Goal: Transaction & Acquisition: Subscribe to service/newsletter

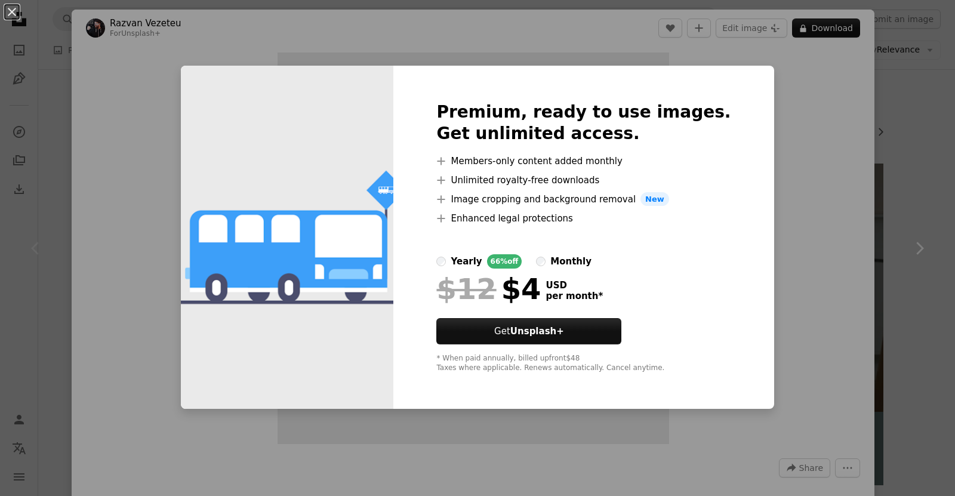
click at [901, 124] on div "An X shape Premium, ready to use images. Get unlimited access. A plus sign Memb…" at bounding box center [477, 248] width 955 height 496
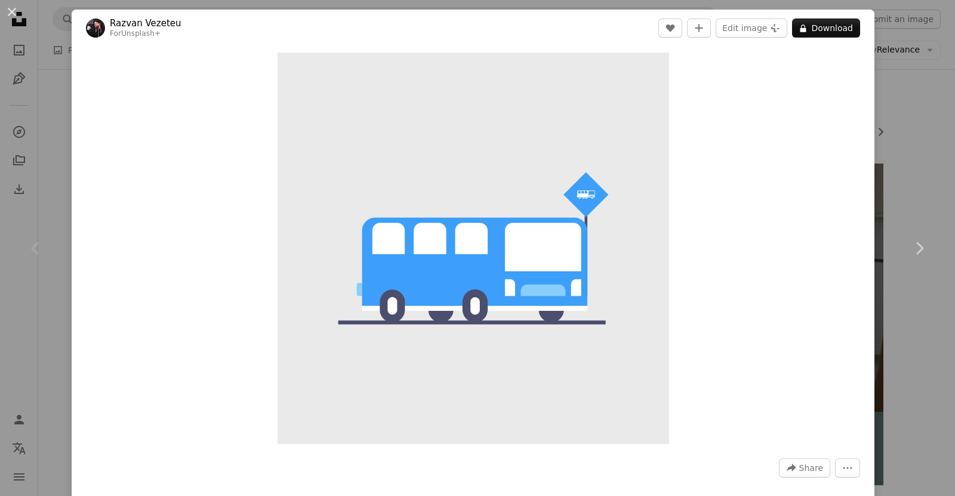
click at [915, 105] on div "An X shape Chevron left Chevron right Razvan Vezeteu For Unsplash+ A heart A pl…" at bounding box center [477, 248] width 955 height 496
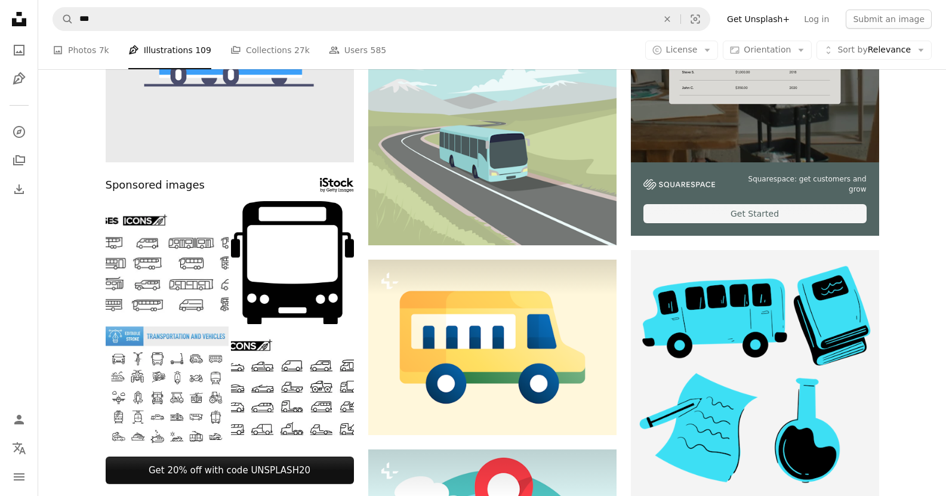
scroll to position [299, 0]
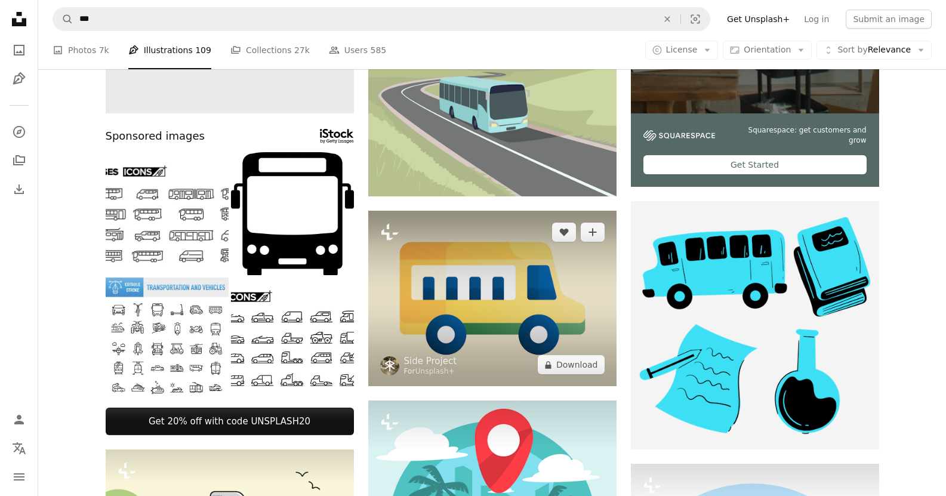
click at [532, 314] on img at bounding box center [492, 299] width 248 height 176
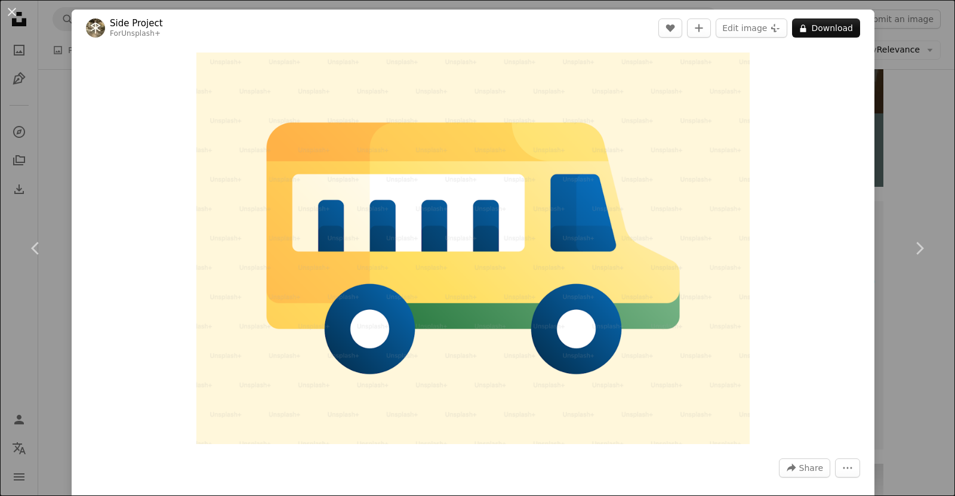
click at [926, 99] on div "An X shape Chevron left Chevron right Side Project For Unsplash+ A heart A plus…" at bounding box center [477, 248] width 955 height 496
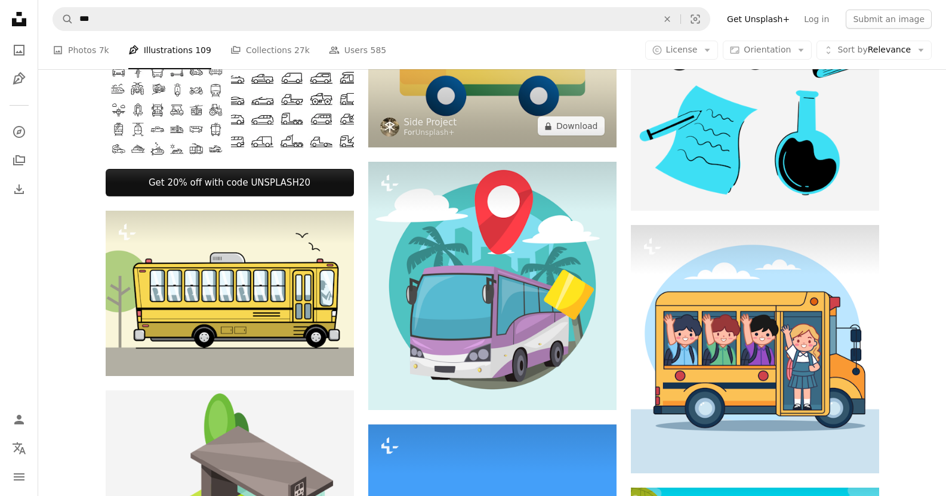
scroll to position [418, 0]
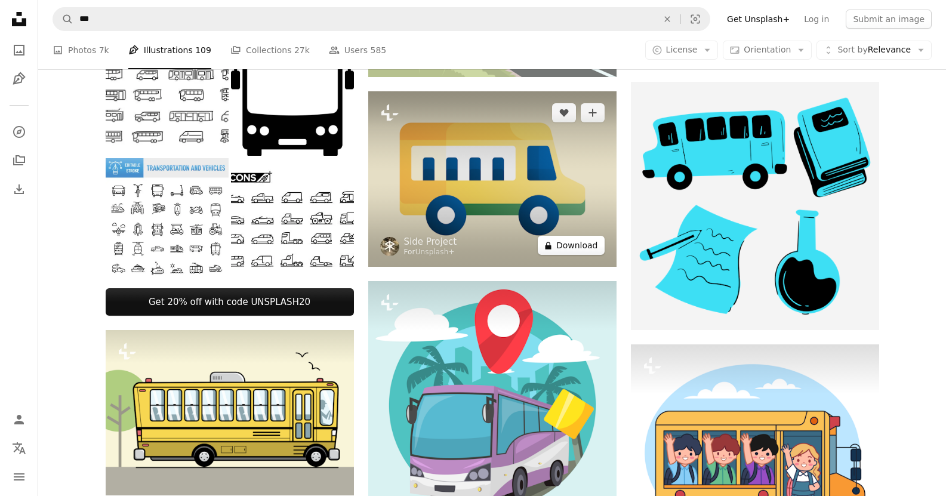
click at [571, 250] on button "A lock Download" at bounding box center [571, 245] width 67 height 19
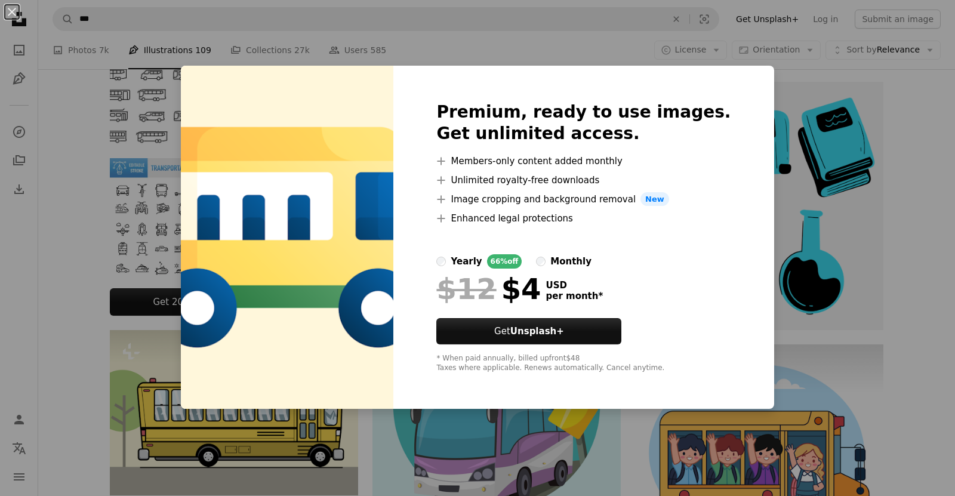
click at [786, 229] on div "An X shape Premium, ready to use images. Get unlimited access. A plus sign Memb…" at bounding box center [477, 248] width 955 height 496
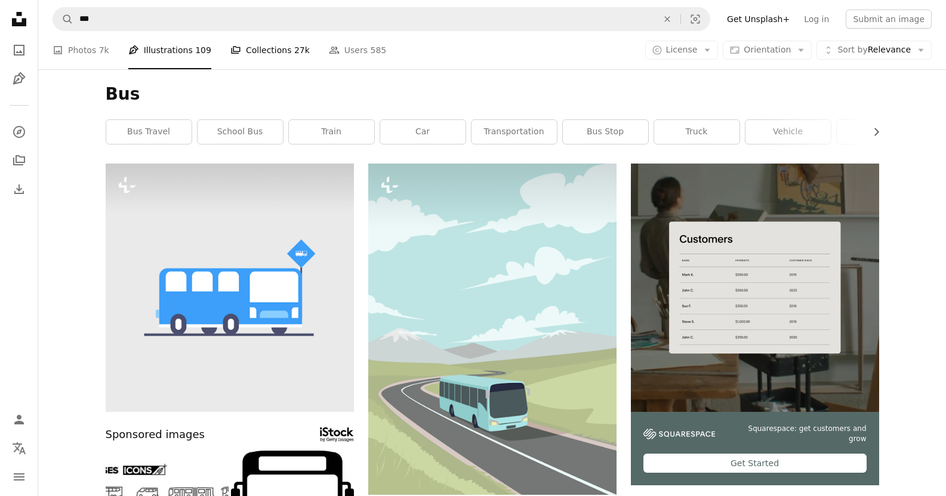
click at [250, 56] on link "A stack of folders Collections 27k" at bounding box center [270, 50] width 79 height 38
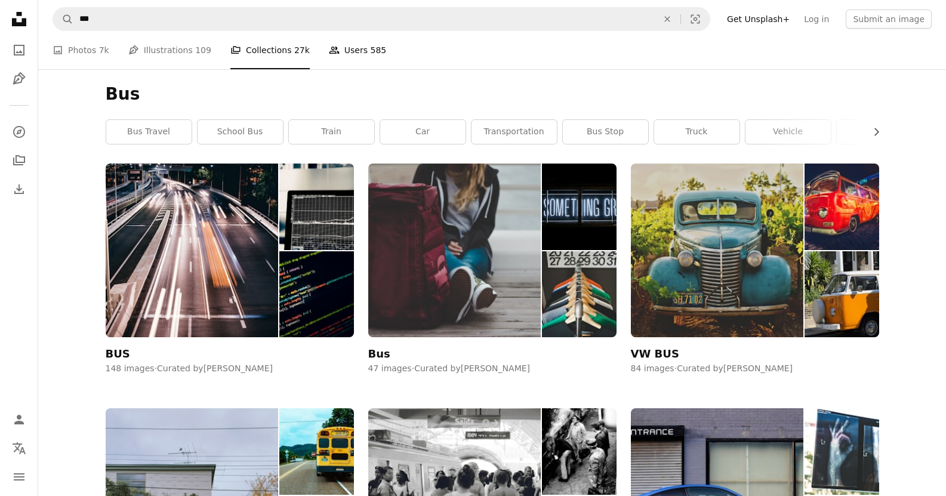
click at [346, 49] on link "People Users 585" at bounding box center [357, 50] width 57 height 38
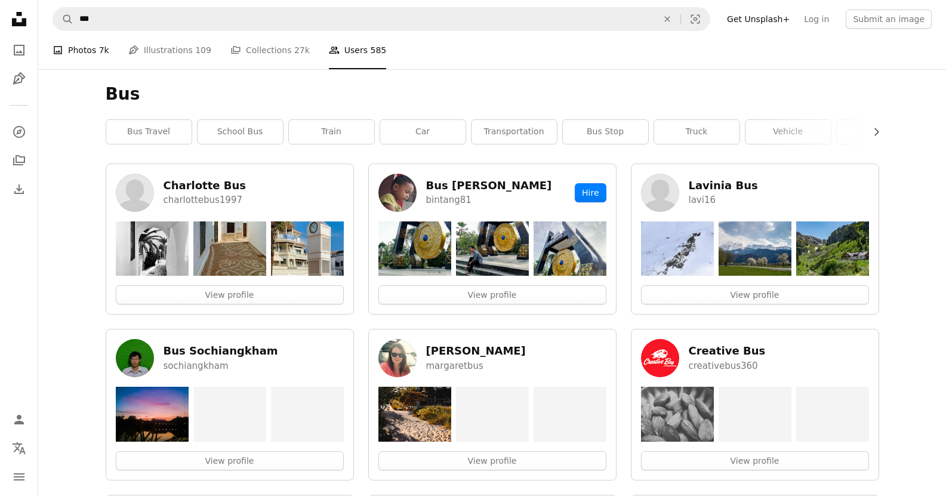
click at [88, 47] on link "A photo Photos 7k" at bounding box center [81, 50] width 57 height 38
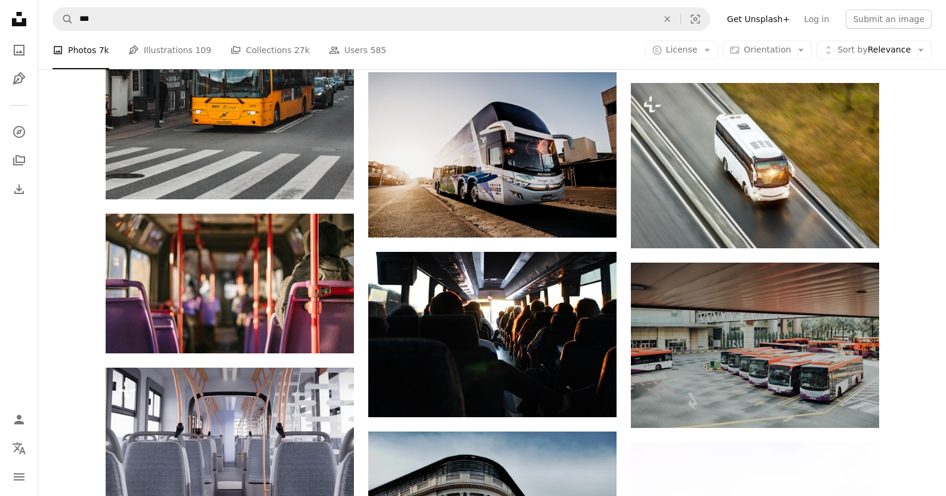
scroll to position [537, 0]
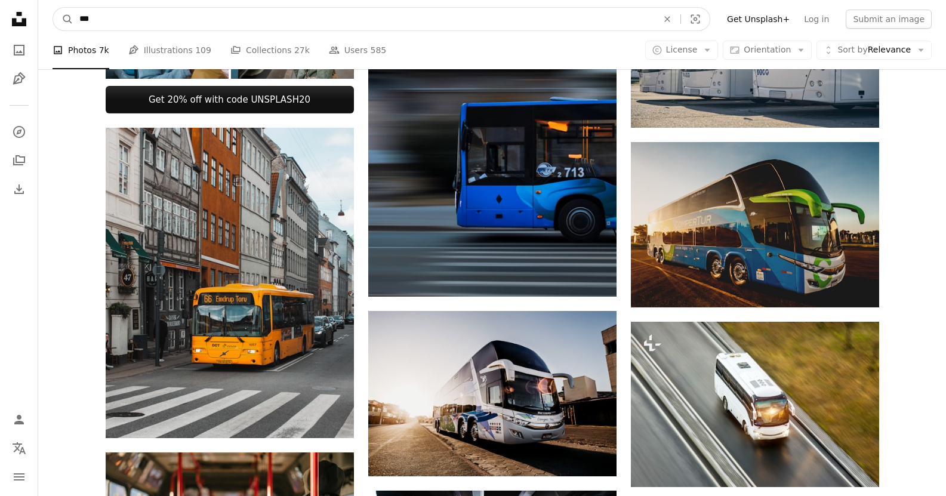
click at [100, 23] on input "***" at bounding box center [363, 19] width 581 height 23
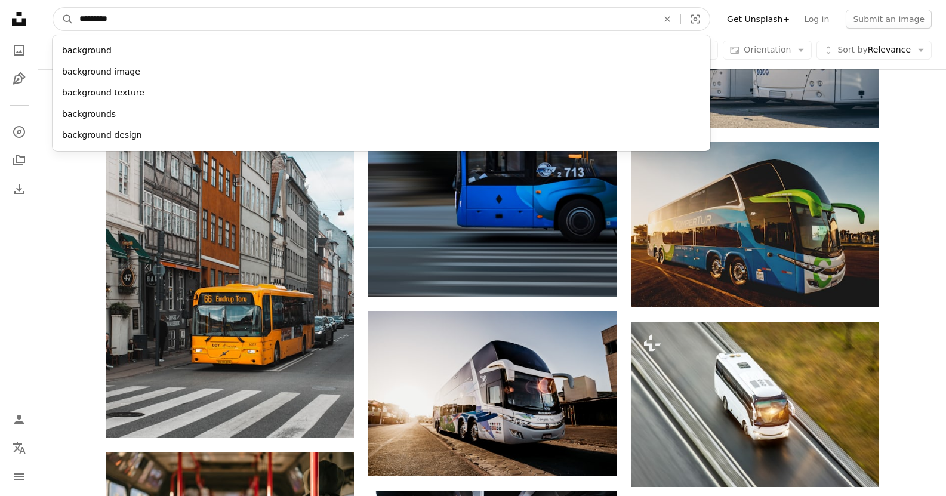
type input "**********"
click button "A magnifying glass" at bounding box center [63, 19] width 20 height 23
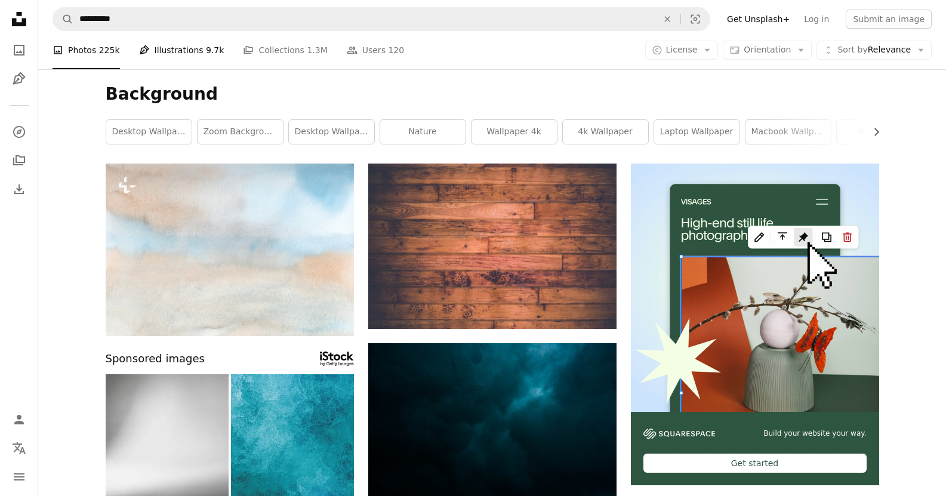
click at [185, 53] on link "Pen Tool Illustrations 9.7k" at bounding box center [181, 50] width 85 height 38
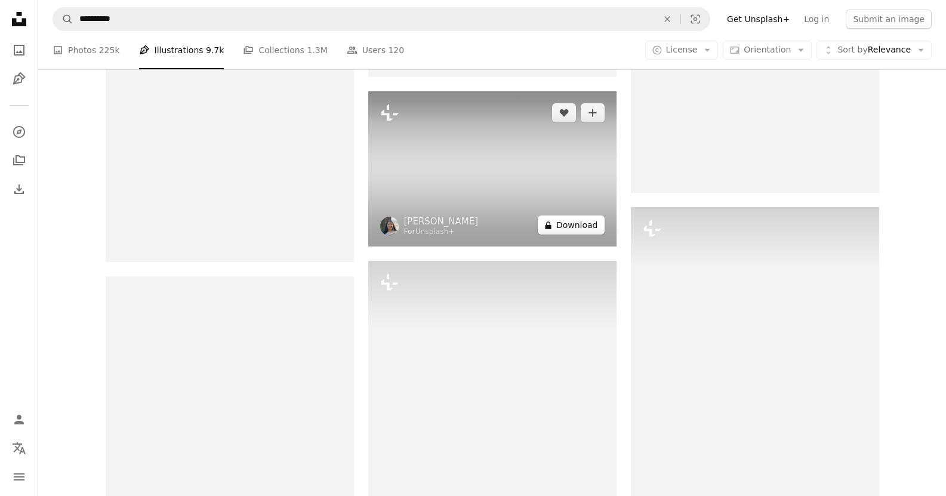
scroll to position [955, 0]
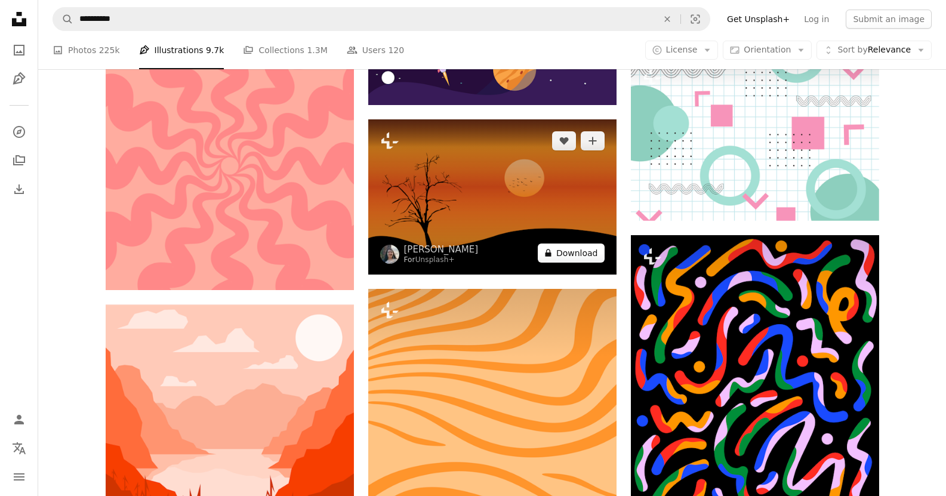
click at [569, 254] on button "A lock Download" at bounding box center [571, 253] width 67 height 19
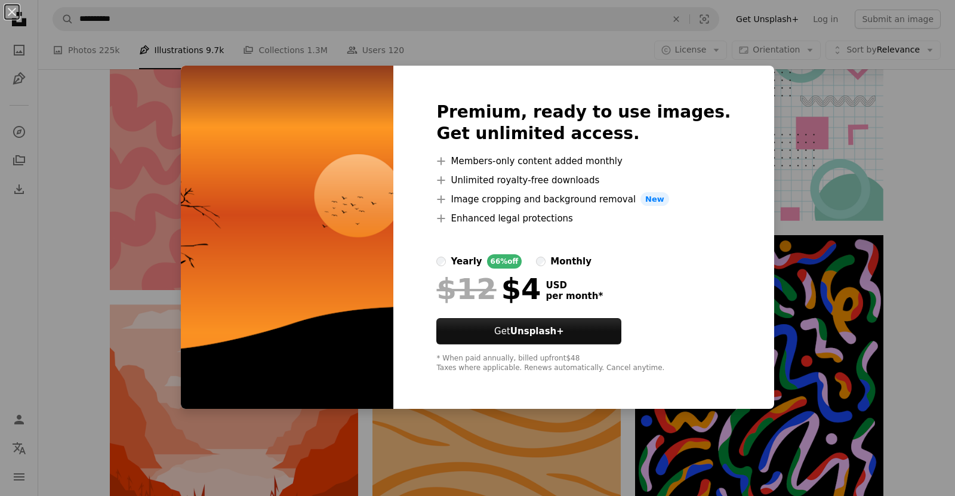
click at [801, 273] on div "An X shape Premium, ready to use images. Get unlimited access. A plus sign Memb…" at bounding box center [477, 248] width 955 height 496
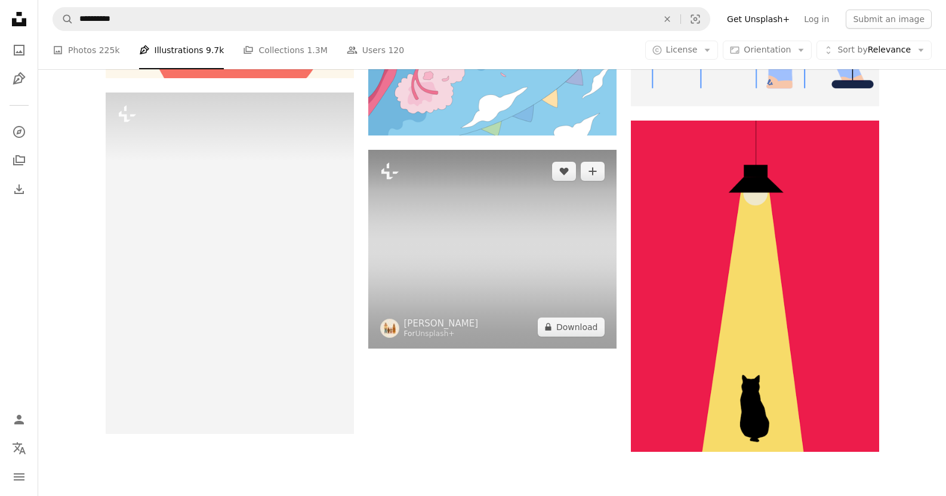
scroll to position [1791, 0]
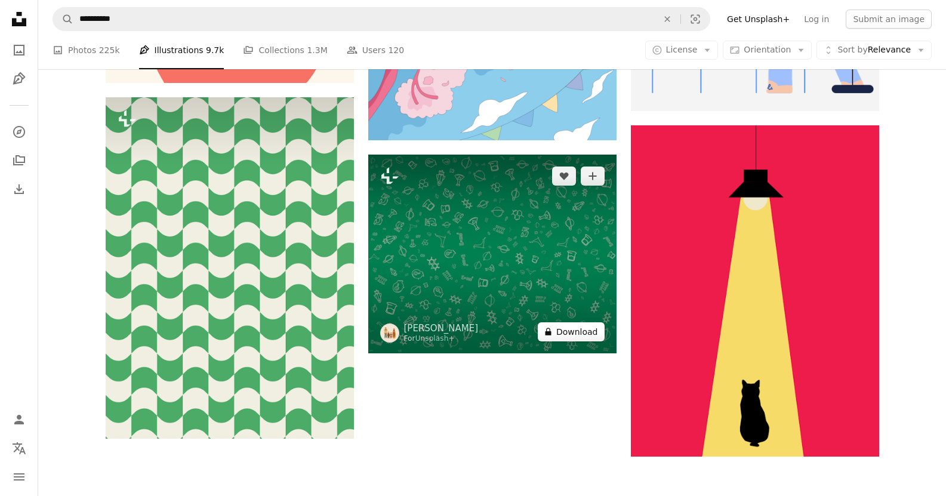
click at [585, 331] on button "A lock Download" at bounding box center [571, 331] width 67 height 19
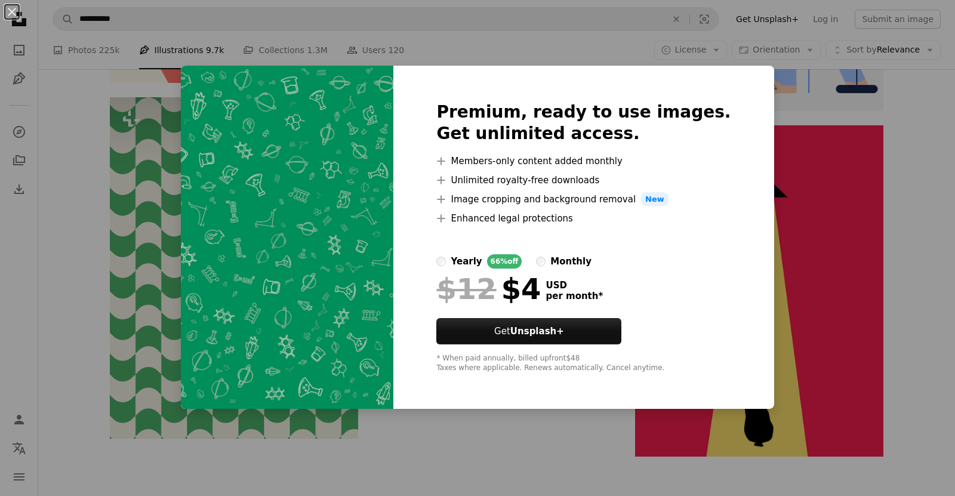
click at [791, 247] on div "An X shape Premium, ready to use images. Get unlimited access. A plus sign Memb…" at bounding box center [477, 248] width 955 height 496
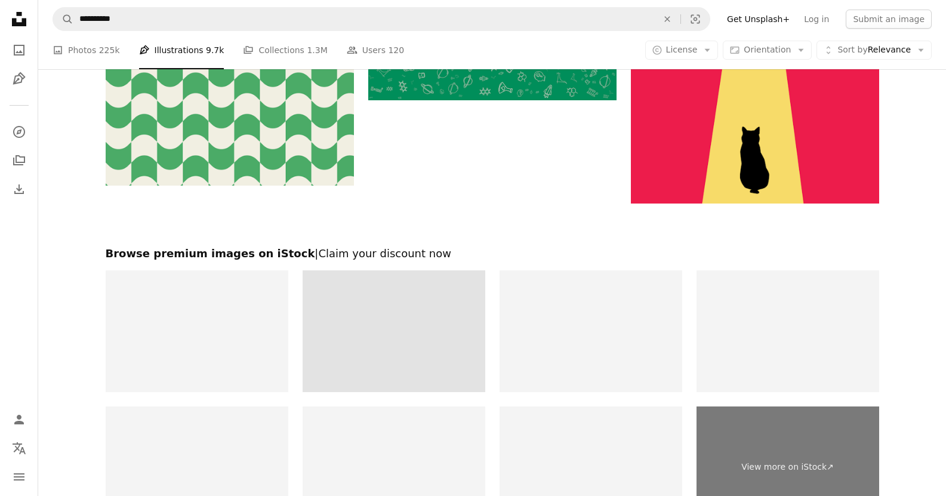
scroll to position [2001, 0]
